Goal: Book appointment/travel/reservation

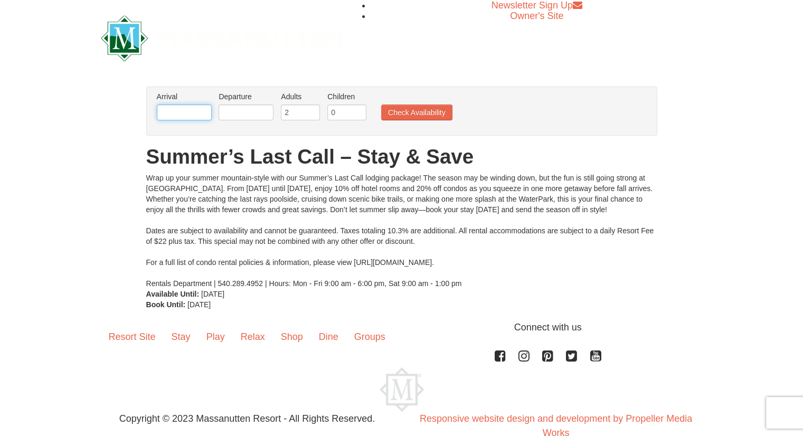
click at [166, 112] on input "text" at bounding box center [184, 113] width 55 height 16
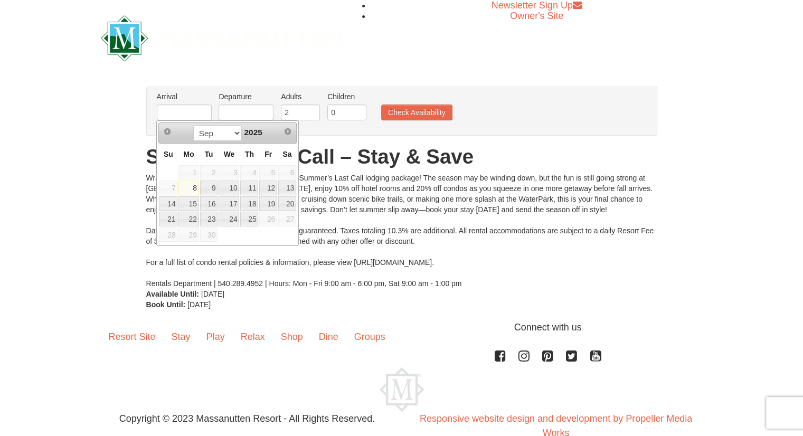
click at [267, 190] on link "12" at bounding box center [268, 188] width 18 height 15
type input "[DATE]"
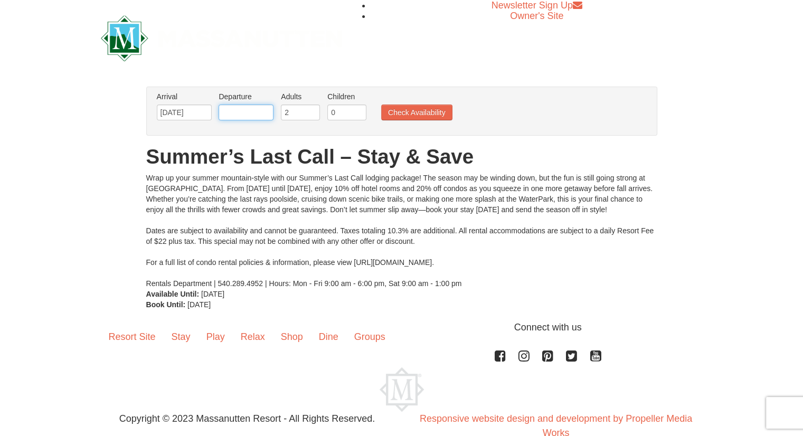
click at [234, 108] on input "text" at bounding box center [246, 113] width 55 height 16
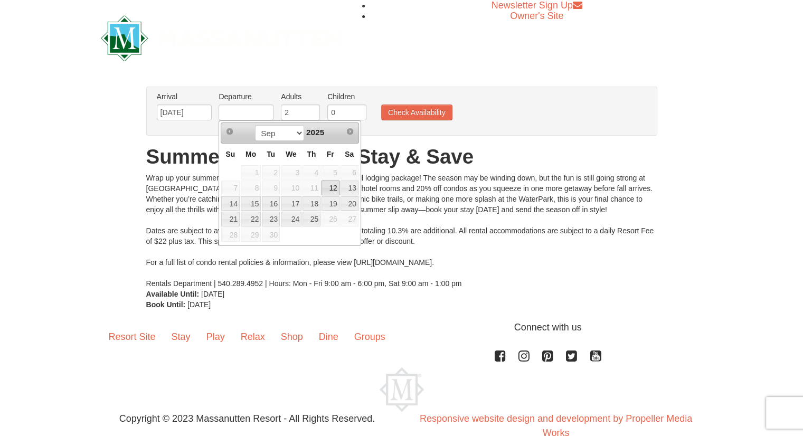
click at [219, 166] on div "Prev Next [DATE] Su Mo Tu We Th Fr Sa 1 2 3 4 5 6 7 8 9 10 11 12 13 14 15 16 17…" at bounding box center [290, 183] width 143 height 126
click at [224, 203] on link "14" at bounding box center [230, 203] width 18 height 15
type input "[DATE]"
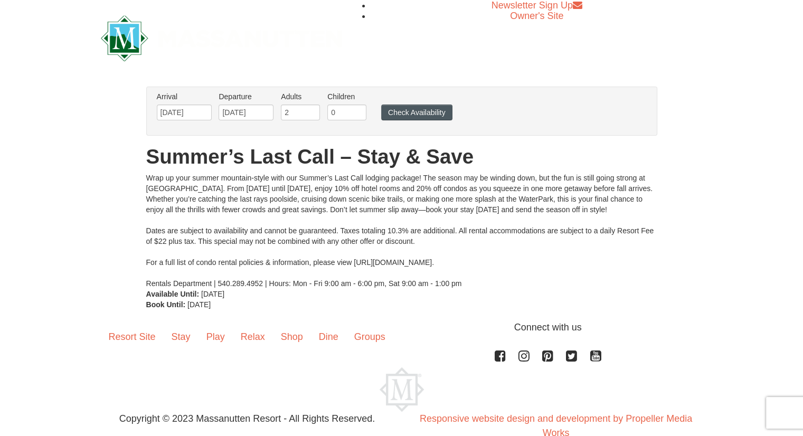
click at [387, 116] on button "Check Availability" at bounding box center [416, 113] width 71 height 16
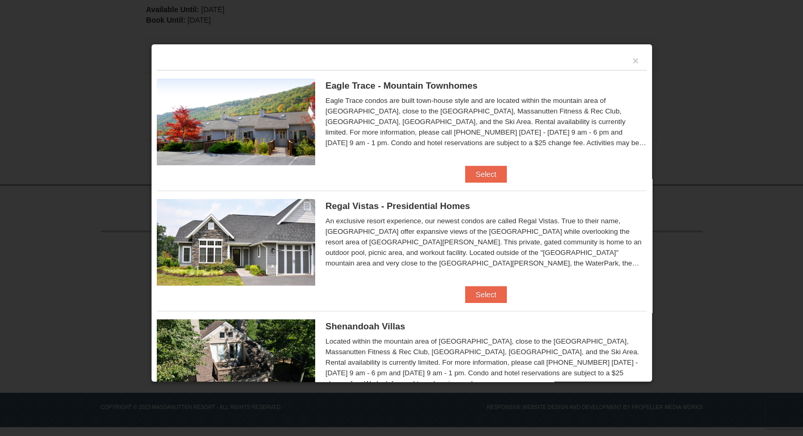
click at [77, 106] on div at bounding box center [401, 218] width 803 height 436
click at [633, 59] on button "×" at bounding box center [636, 60] width 6 height 11
